Goal: Communication & Community: Share content

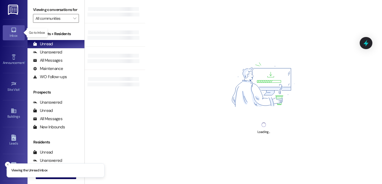
click at [11, 30] on icon at bounding box center [14, 30] width 6 height 6
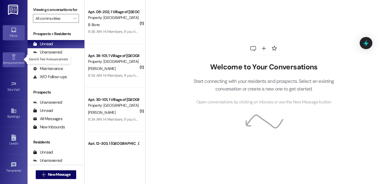
click at [11, 60] on div "Announcement •" at bounding box center [13, 62] width 27 height 5
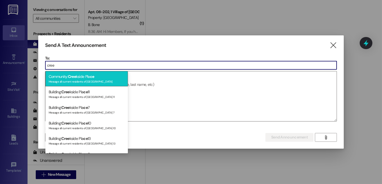
type input "cree"
click at [75, 74] on span "Cree" at bounding box center [72, 76] width 8 height 5
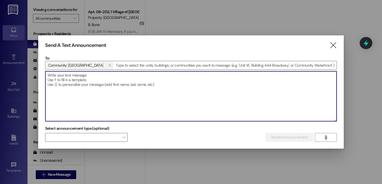
click at [74, 76] on textarea at bounding box center [190, 96] width 291 height 50
paste textarea "Good morning Creekside members, we received the Food Bank of the Rockies order …"
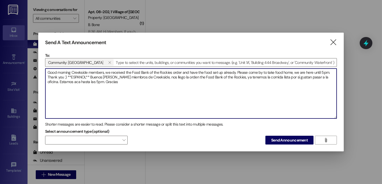
click at [262, 71] on textarea "Good morning Creekside members, we received the Food Bank of the Rockies order …" at bounding box center [190, 94] width 291 height 50
click at [314, 76] on textarea "Good morning Creekside members, we received the Food Bank of the Rockies order …" at bounding box center [190, 94] width 291 height 50
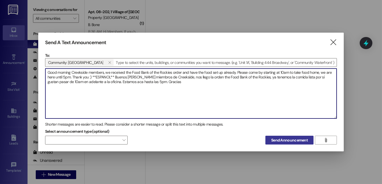
type textarea "Good morning Creekside members, we received the Food Bank of the Rockies order …"
click at [292, 140] on span "Send Announcement" at bounding box center [289, 141] width 37 height 6
